Goal: Find specific page/section: Find specific page/section

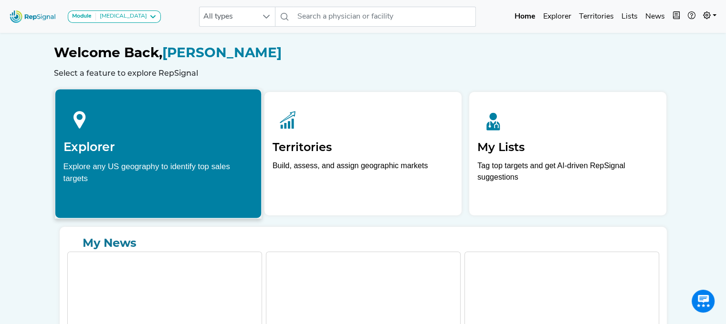
click at [138, 149] on h2 "Explorer" at bounding box center [158, 147] width 190 height 14
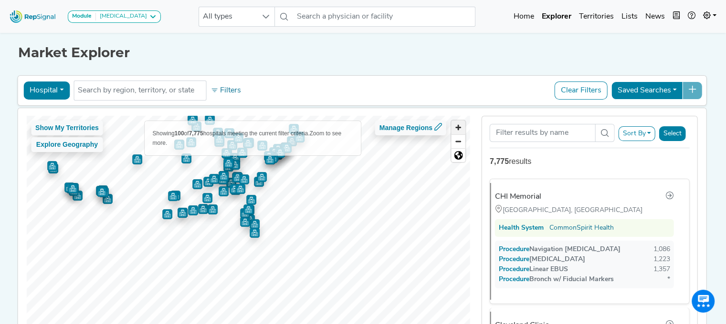
click at [461, 124] on span "Zoom in" at bounding box center [458, 128] width 14 height 14
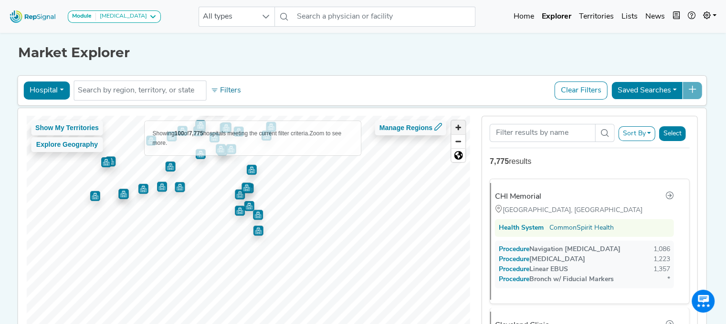
click at [461, 124] on span "Zoom in" at bounding box center [458, 128] width 14 height 14
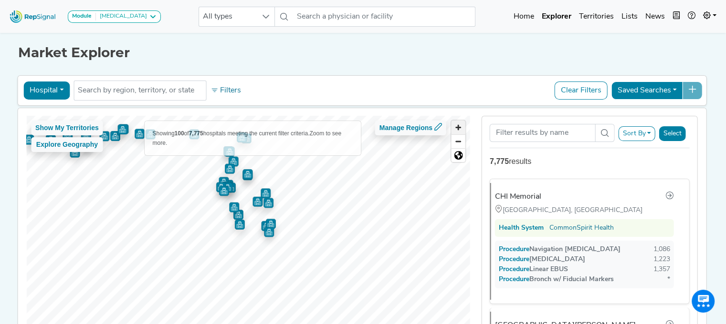
click at [461, 124] on span "Zoom in" at bounding box center [458, 128] width 14 height 14
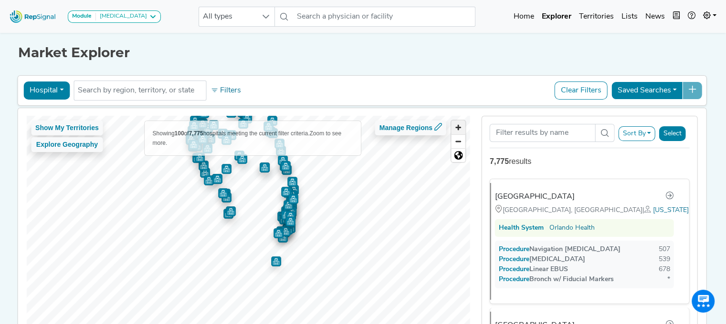
click at [461, 124] on span "Zoom in" at bounding box center [458, 128] width 14 height 14
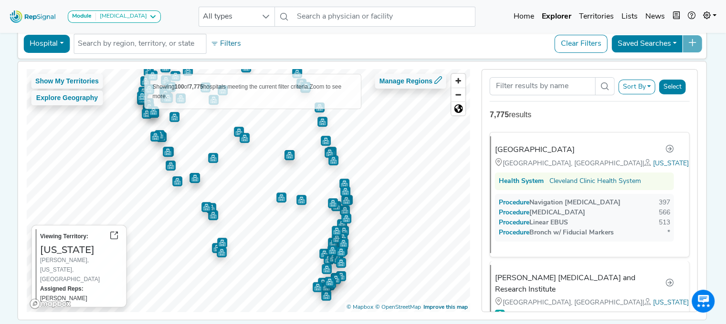
scroll to position [49, 0]
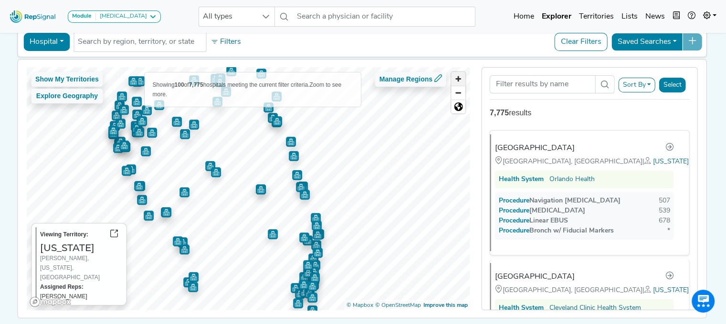
click at [460, 78] on span "Zoom in" at bounding box center [458, 79] width 14 height 14
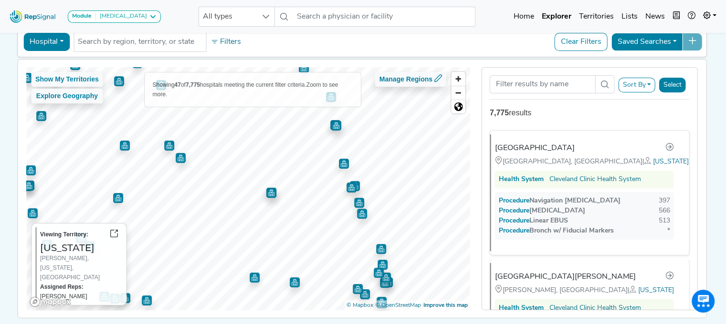
click at [270, 192] on img "Map marker" at bounding box center [271, 193] width 10 height 10
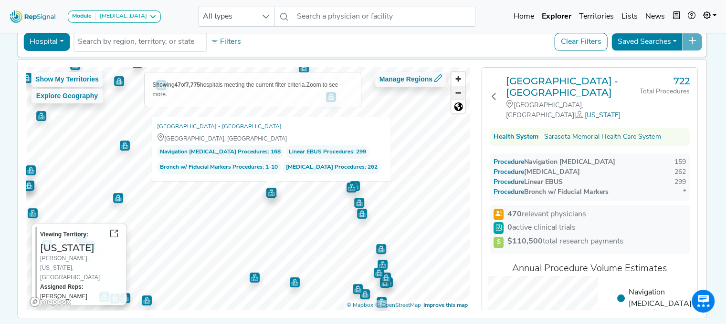
click at [457, 94] on span "Zoom out" at bounding box center [458, 92] width 14 height 13
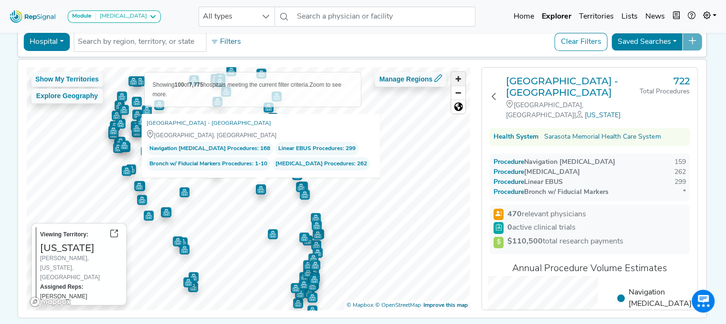
drag, startPoint x: 457, startPoint y: 94, endPoint x: 457, endPoint y: 80, distance: 14.3
click at [457, 80] on div at bounding box center [458, 93] width 14 height 42
click at [457, 80] on span "Zoom in" at bounding box center [458, 79] width 14 height 14
